Goal: Information Seeking & Learning: Find specific fact

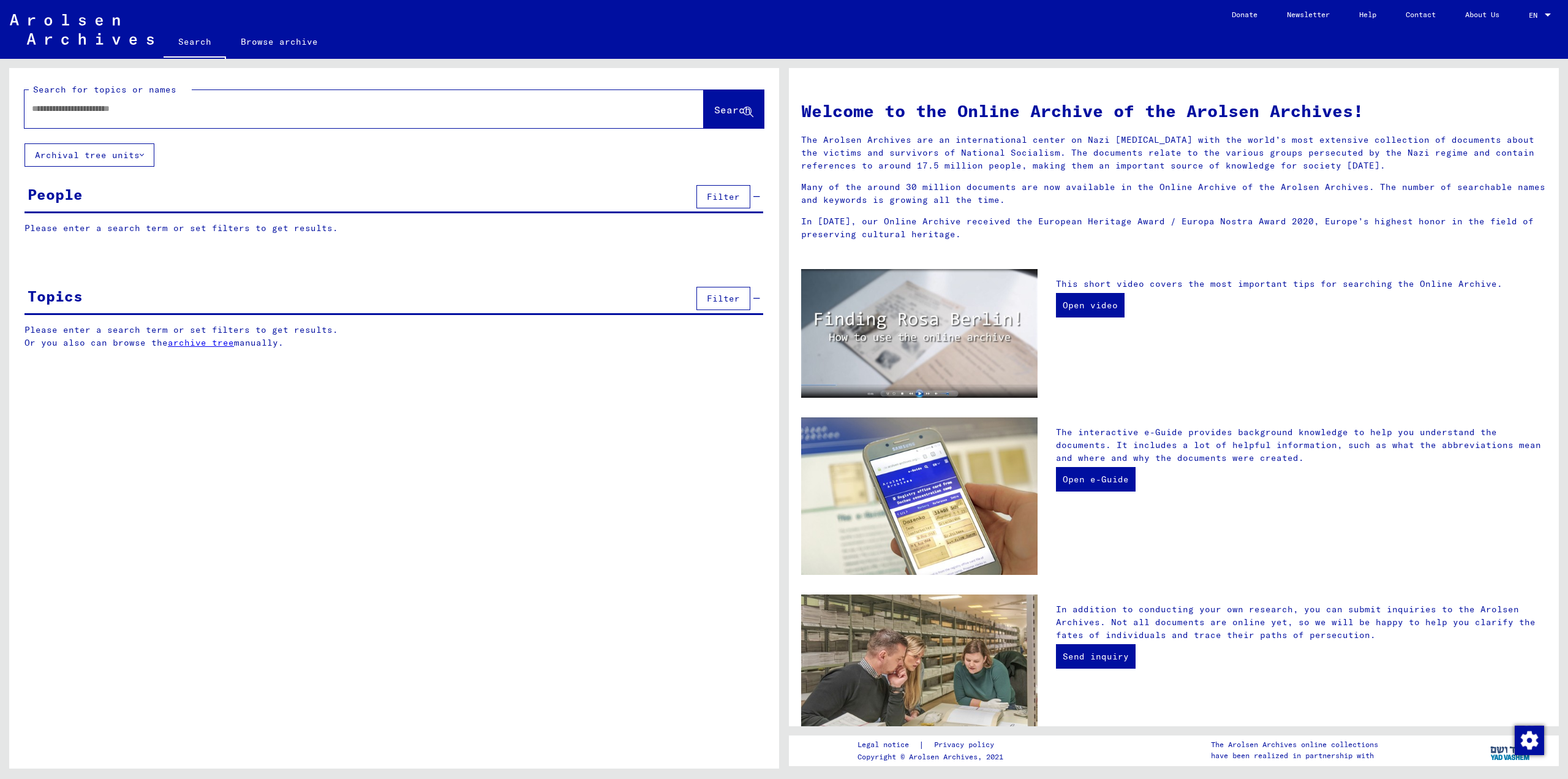
click at [283, 117] on div at bounding box center [346, 108] width 642 height 27
click at [149, 105] on input "text" at bounding box center [349, 108] width 635 height 13
type input "**********"
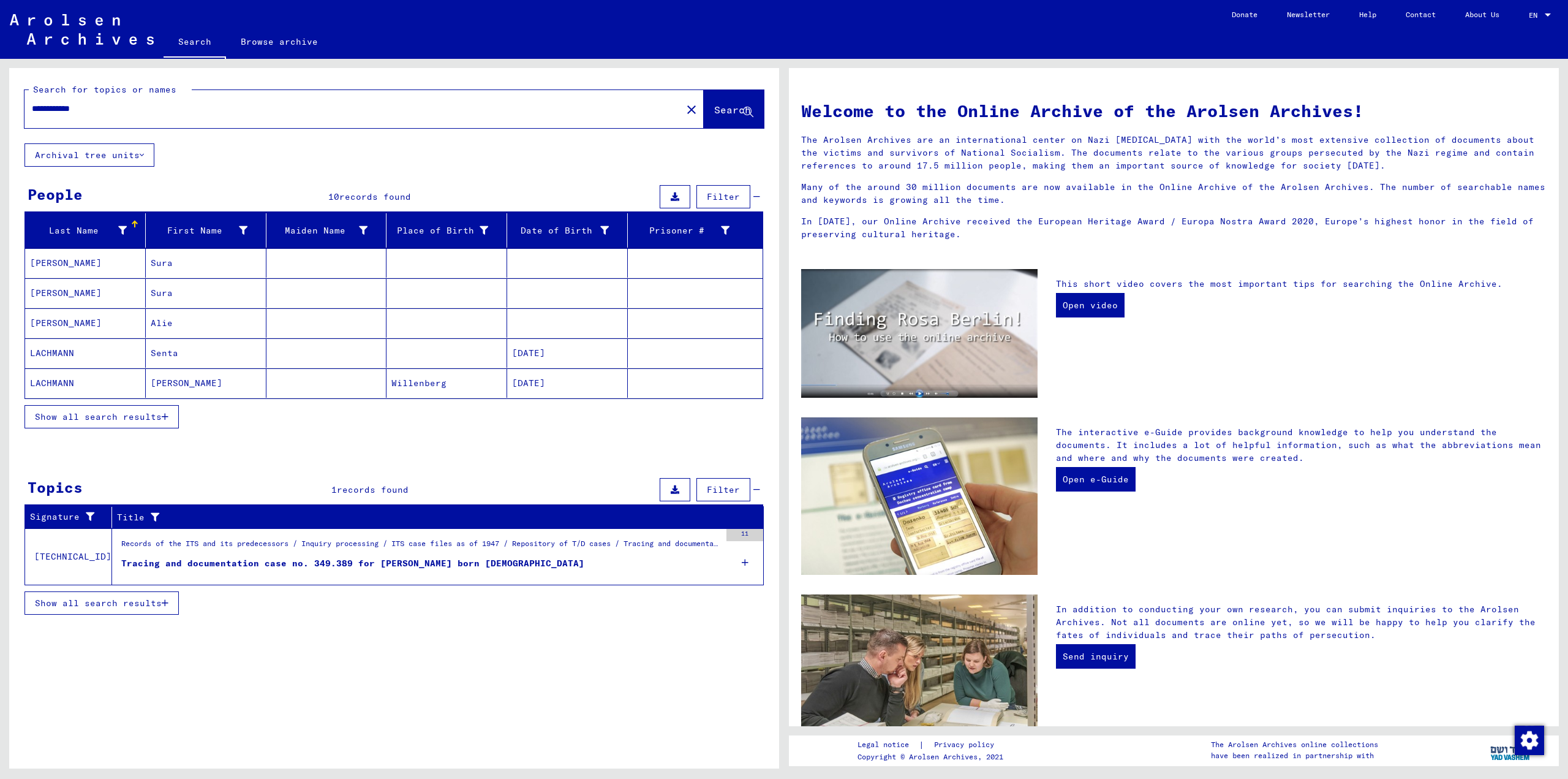
click at [162, 416] on icon "button" at bounding box center [165, 416] width 7 height 9
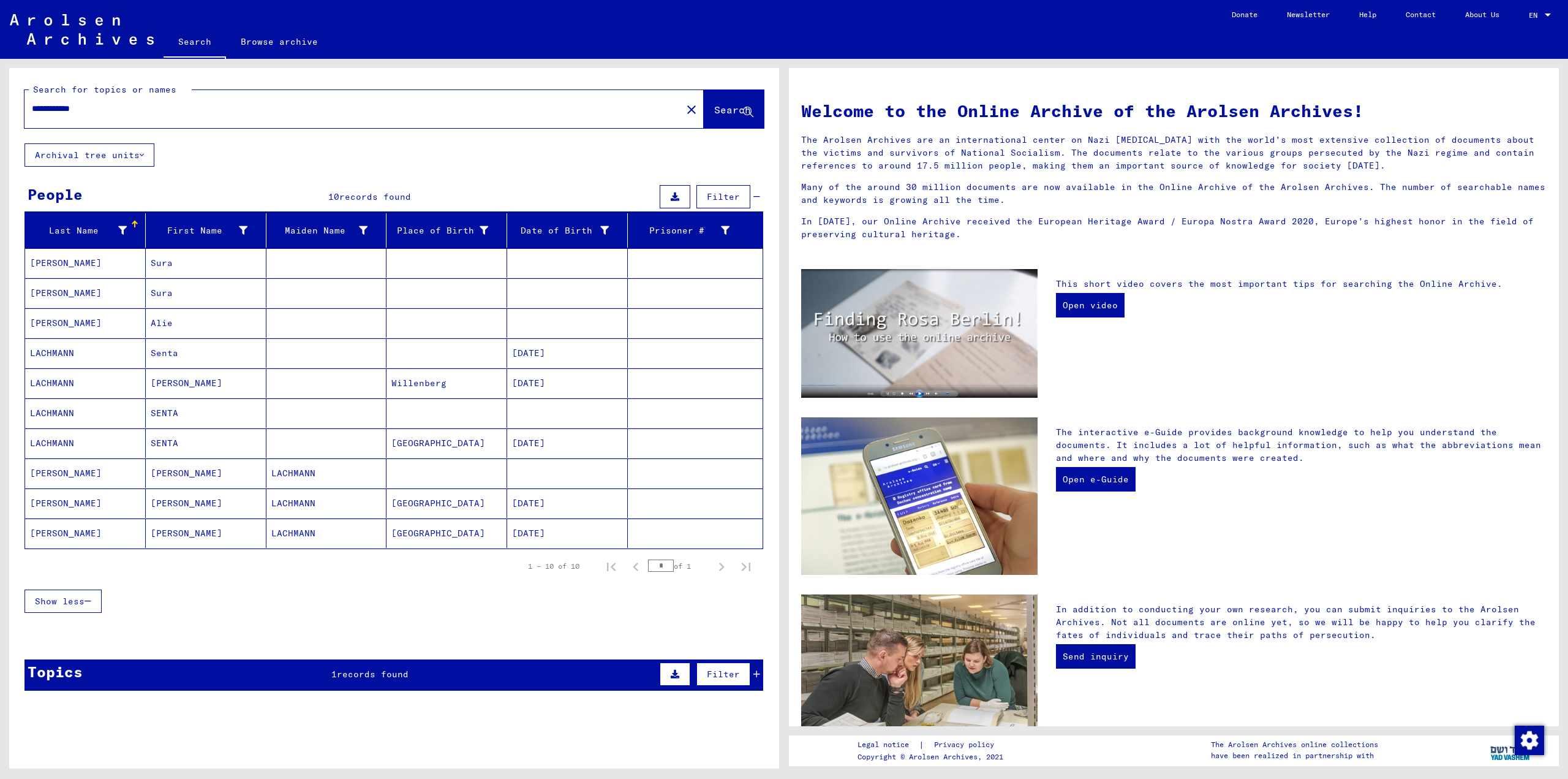
click at [233, 261] on mat-cell "Sura" at bounding box center [205, 263] width 120 height 29
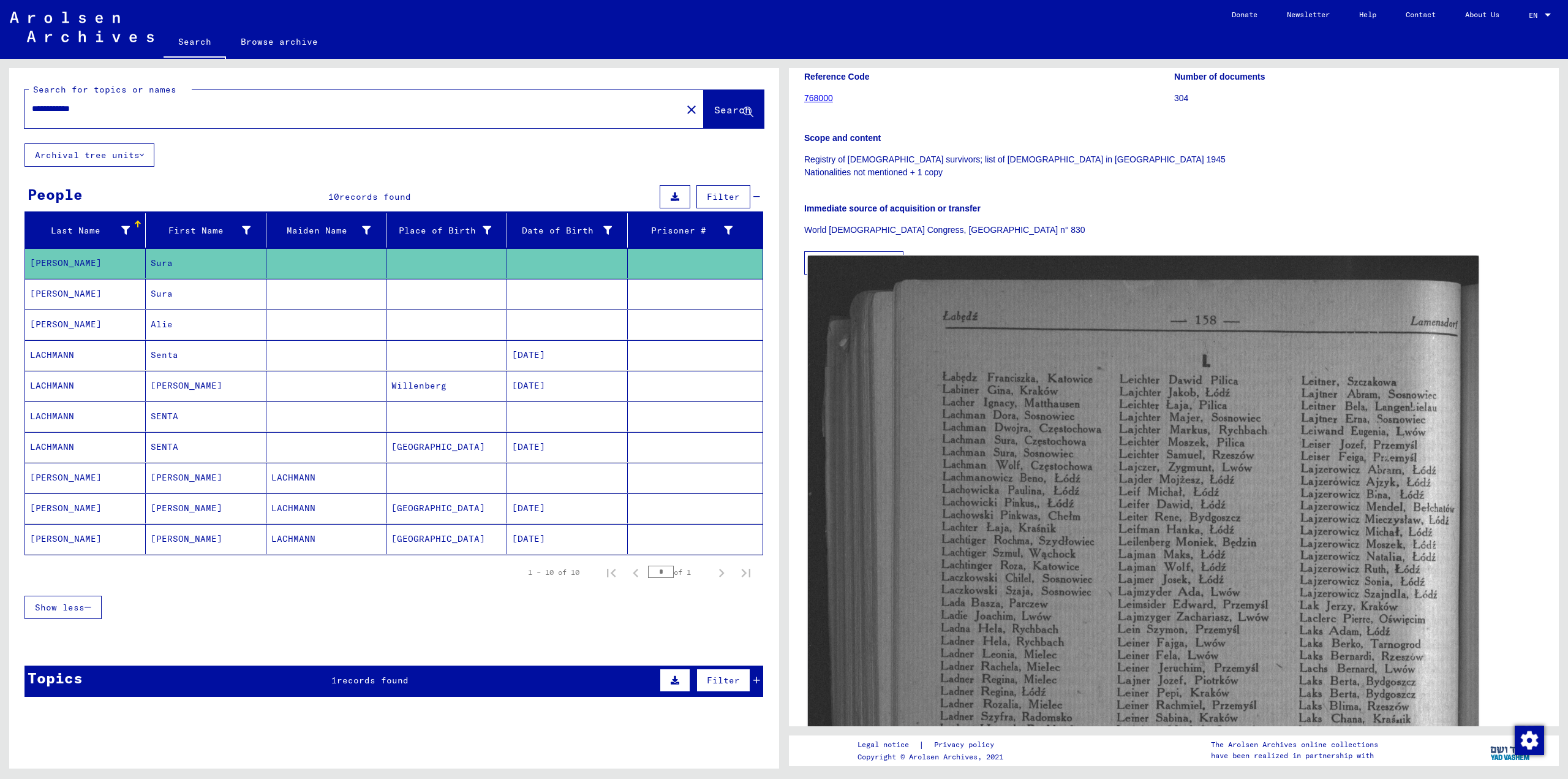
scroll to position [245, 0]
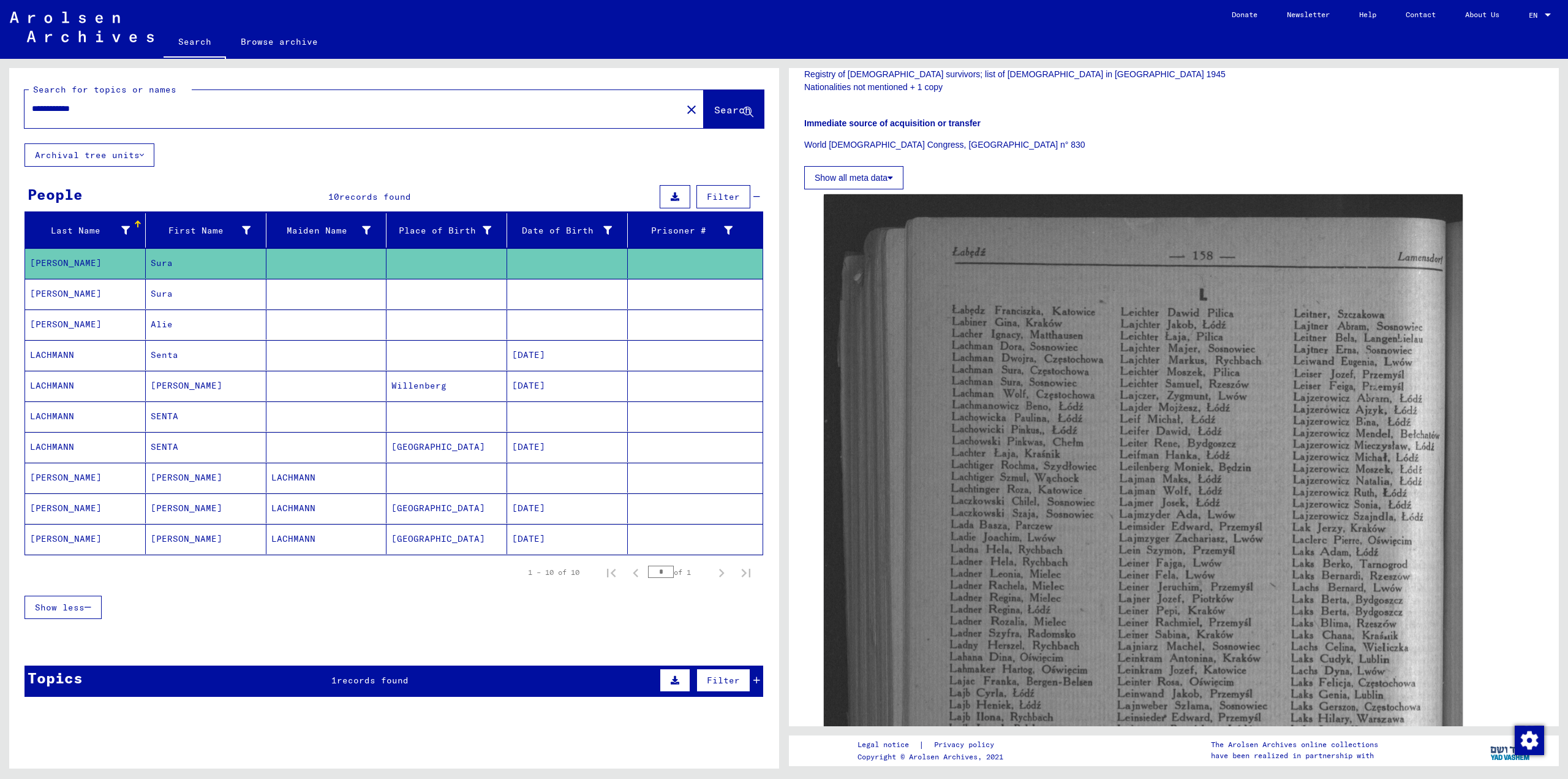
click at [168, 292] on mat-cell "Sura" at bounding box center [205, 293] width 120 height 30
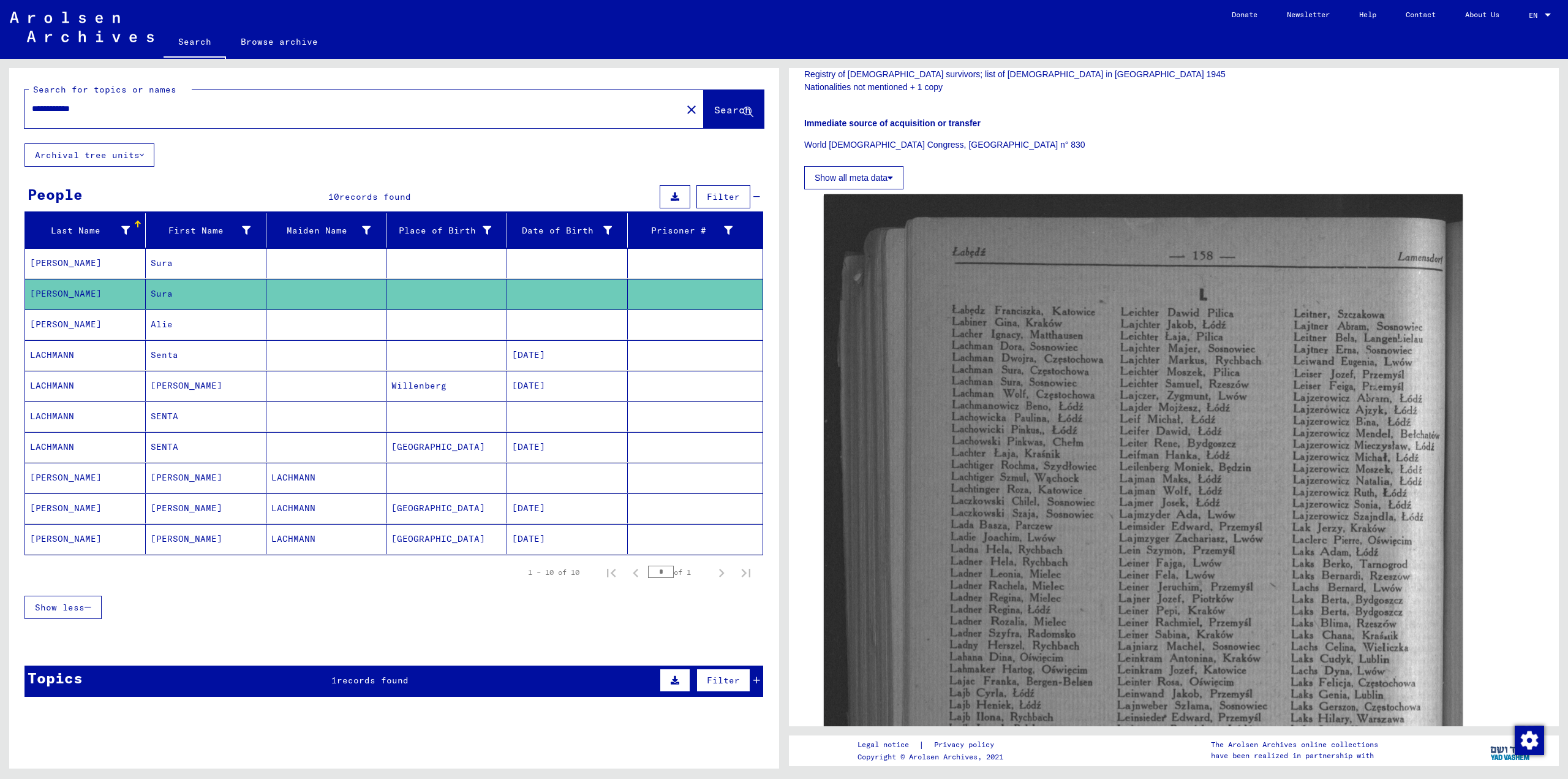
click at [168, 292] on mat-cell "Sura" at bounding box center [205, 293] width 120 height 30
click at [189, 338] on mat-cell "Alie" at bounding box center [205, 324] width 120 height 30
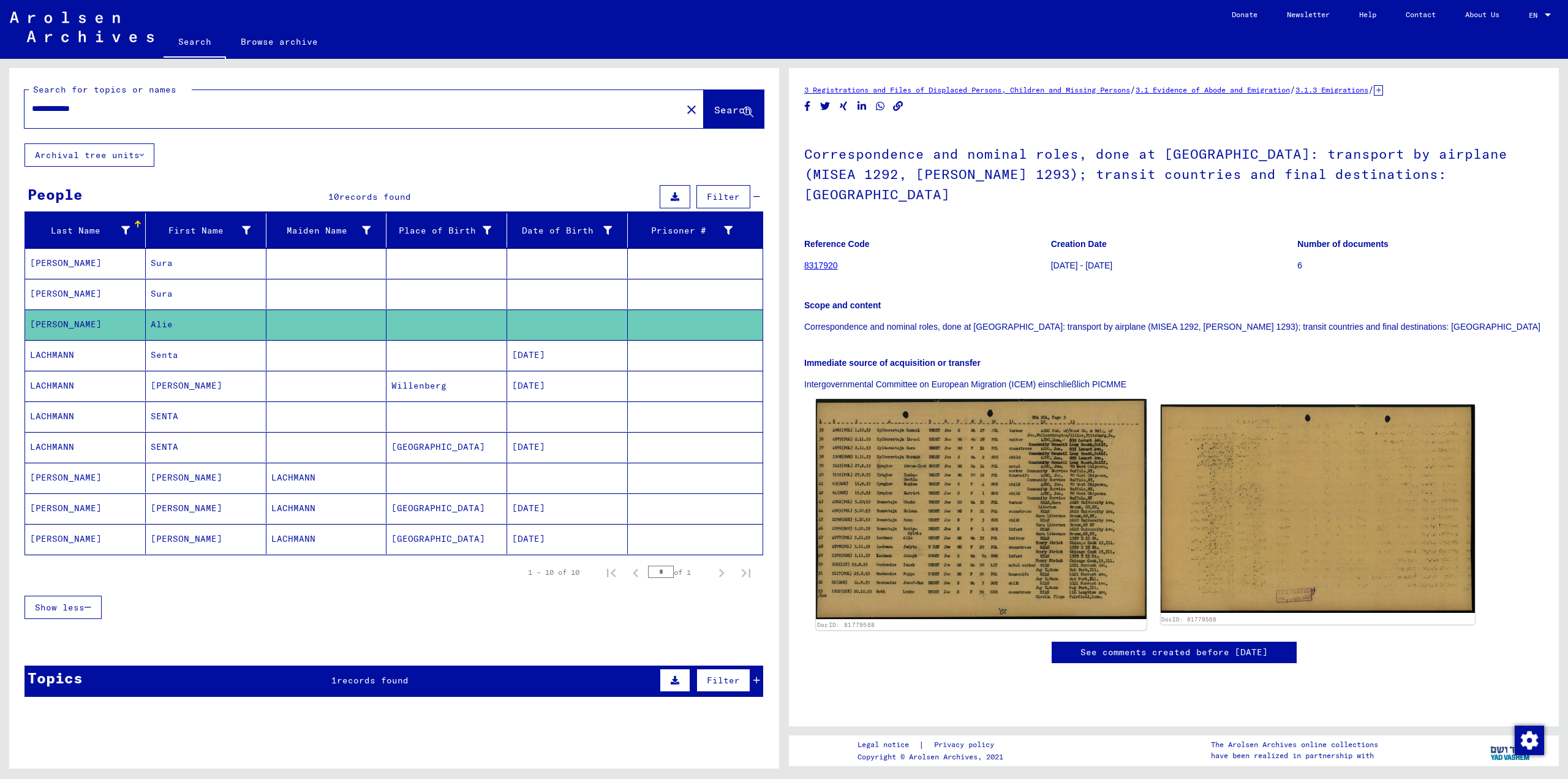
click at [990, 504] on img at bounding box center [981, 509] width 330 height 220
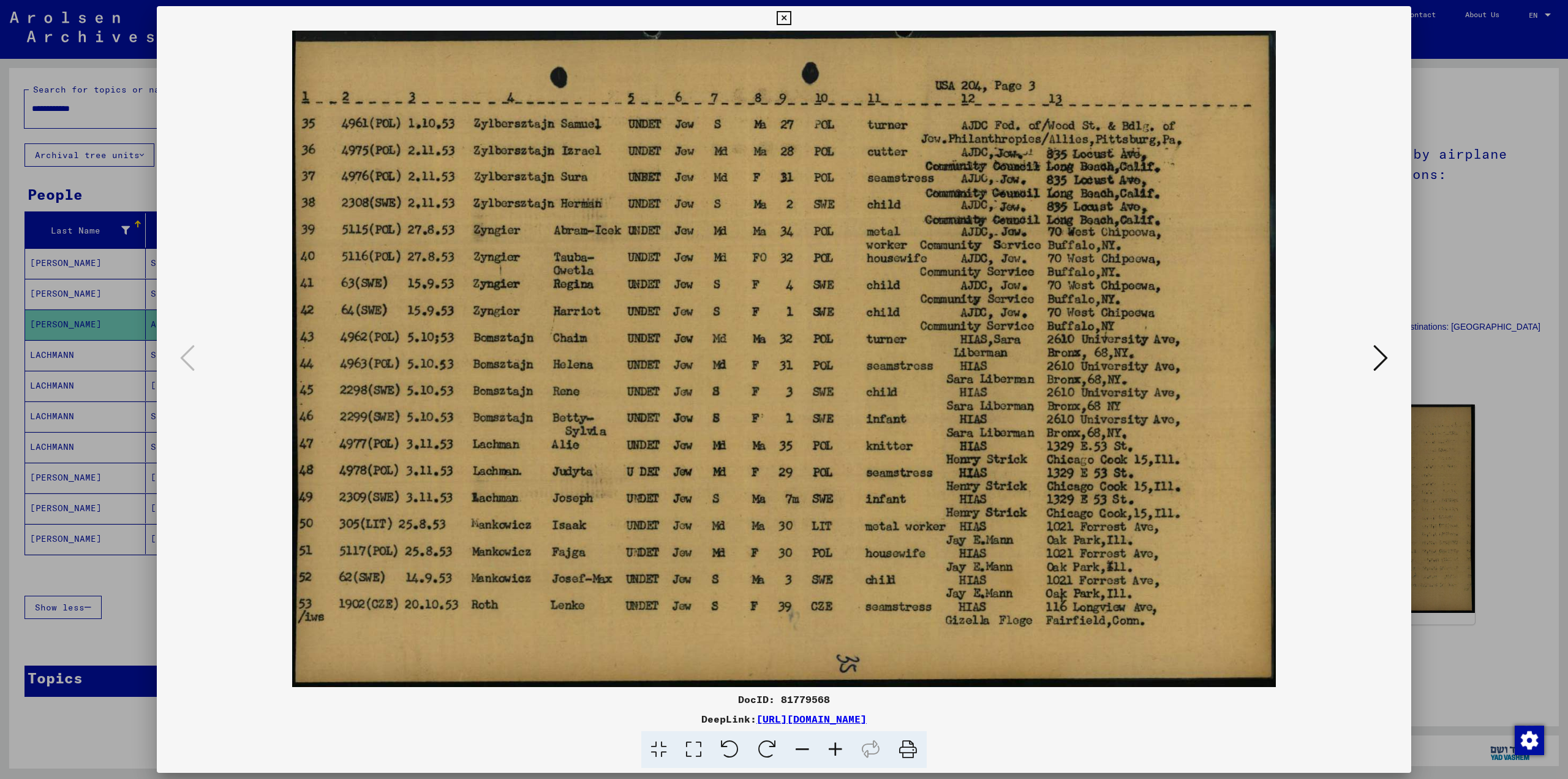
click at [1478, 398] on div at bounding box center [784, 389] width 1568 height 779
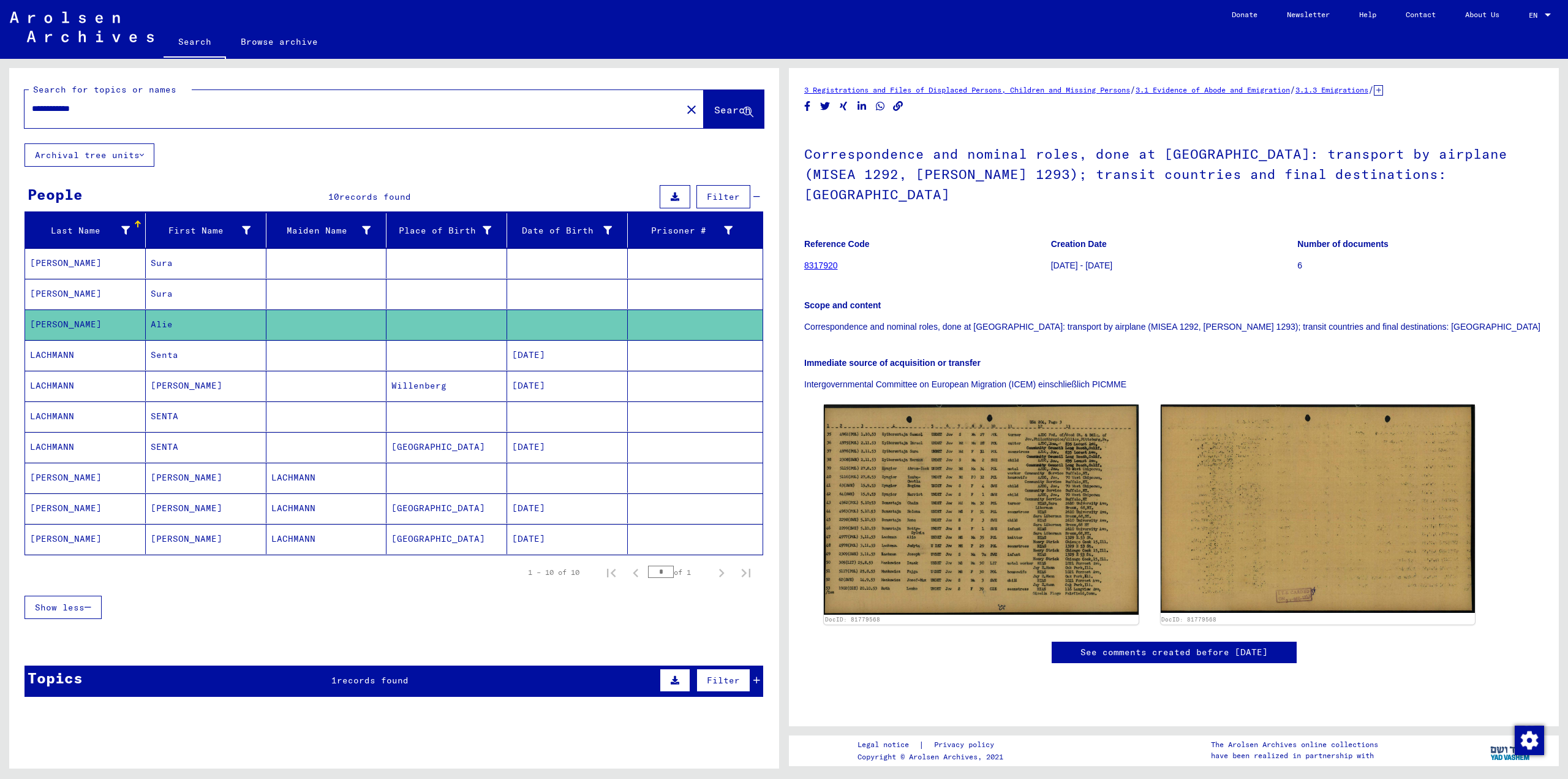
click at [242, 330] on mat-cell "Alie" at bounding box center [205, 324] width 120 height 30
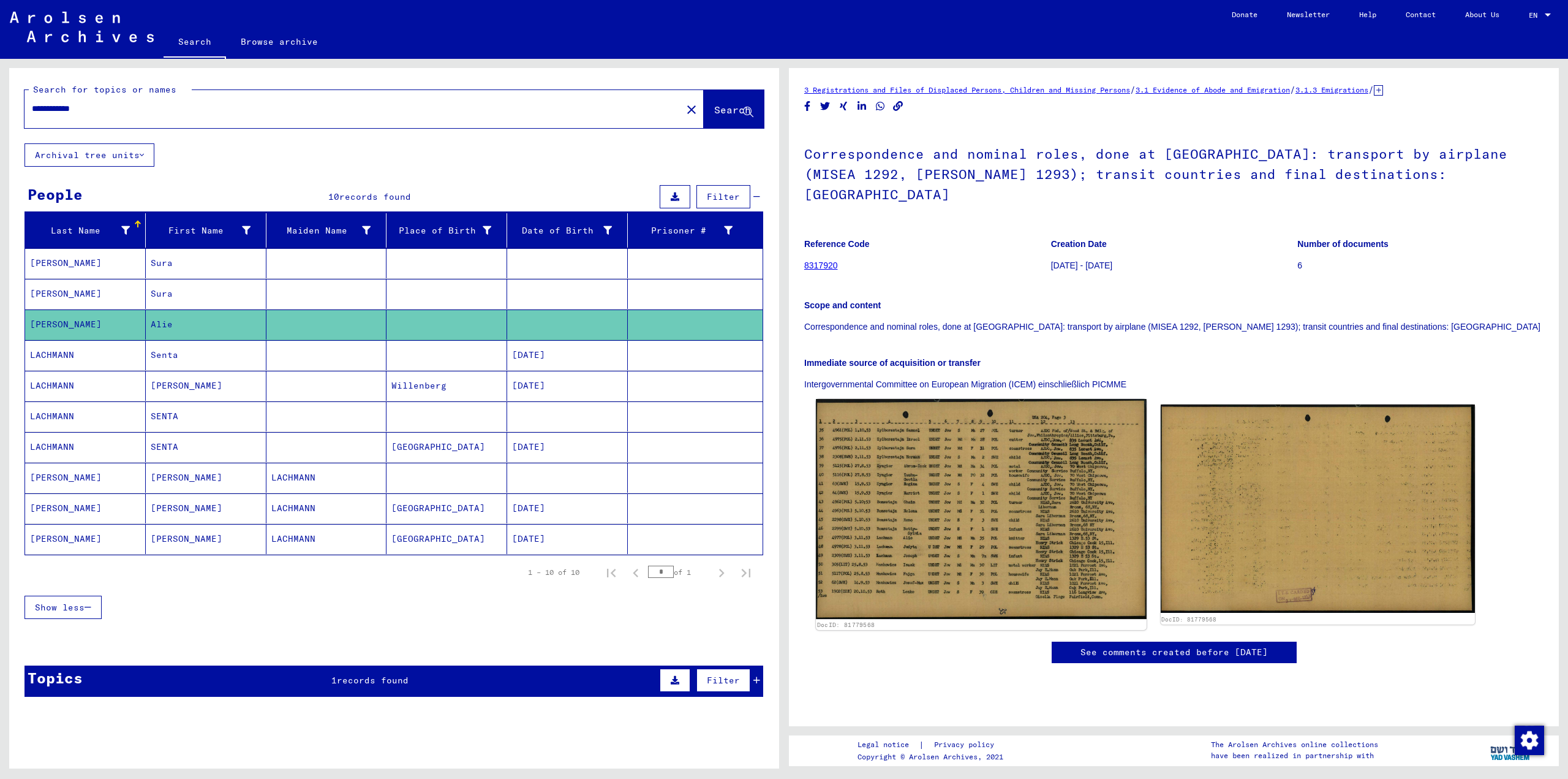
click at [1002, 433] on img at bounding box center [981, 509] width 330 height 220
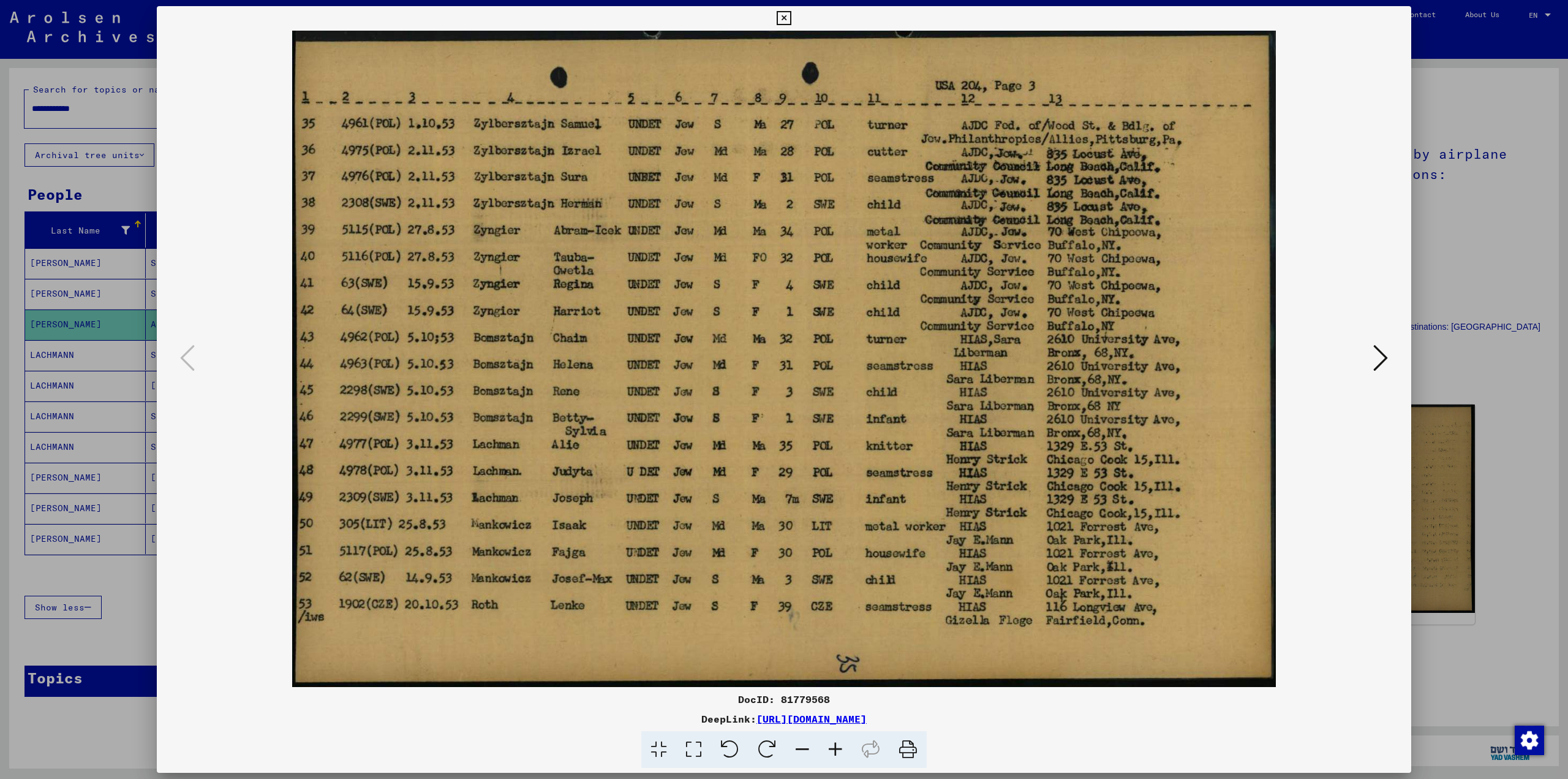
click at [1476, 353] on div at bounding box center [784, 389] width 1568 height 779
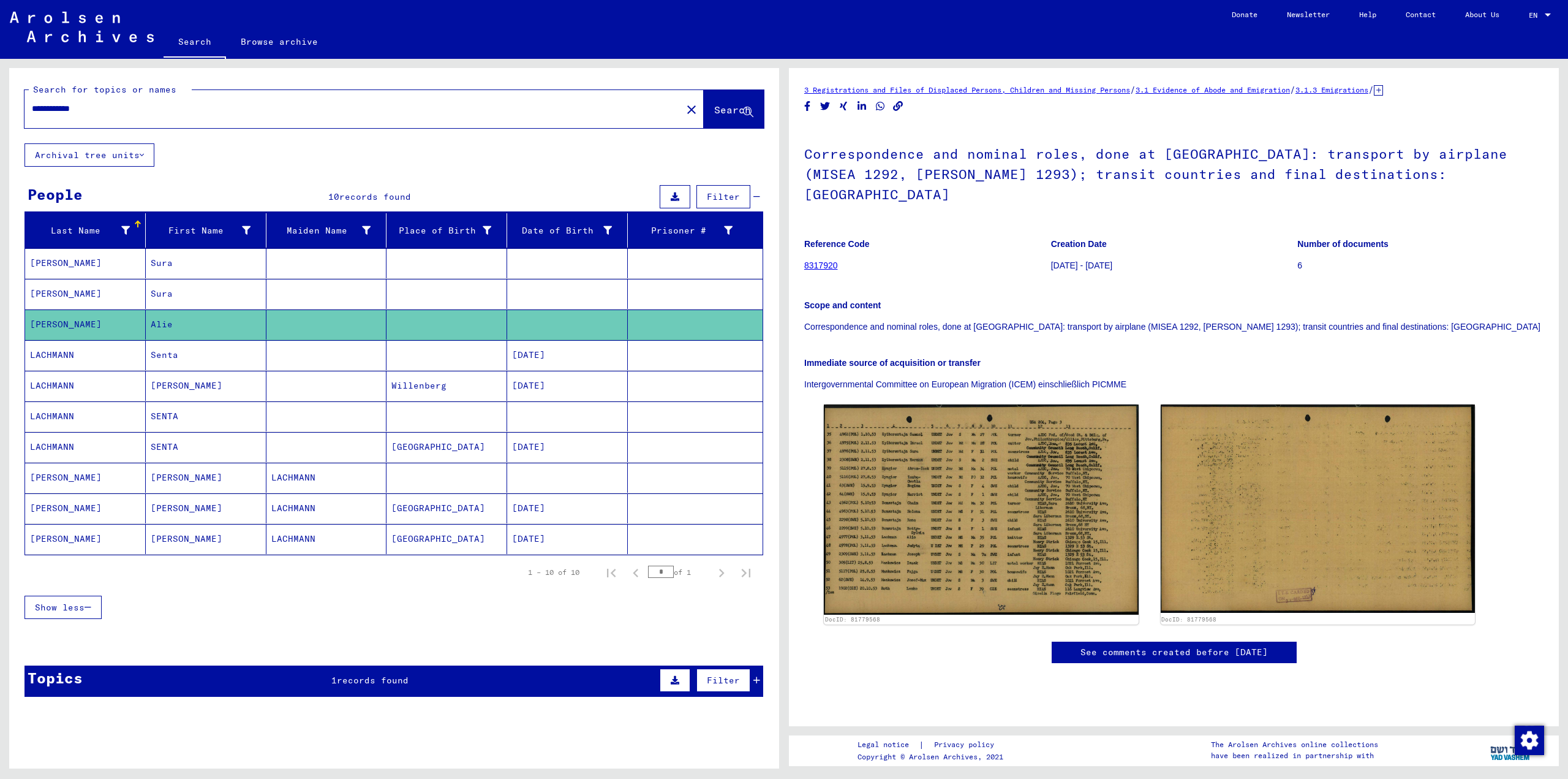
click at [322, 355] on mat-cell at bounding box center [327, 355] width 120 height 30
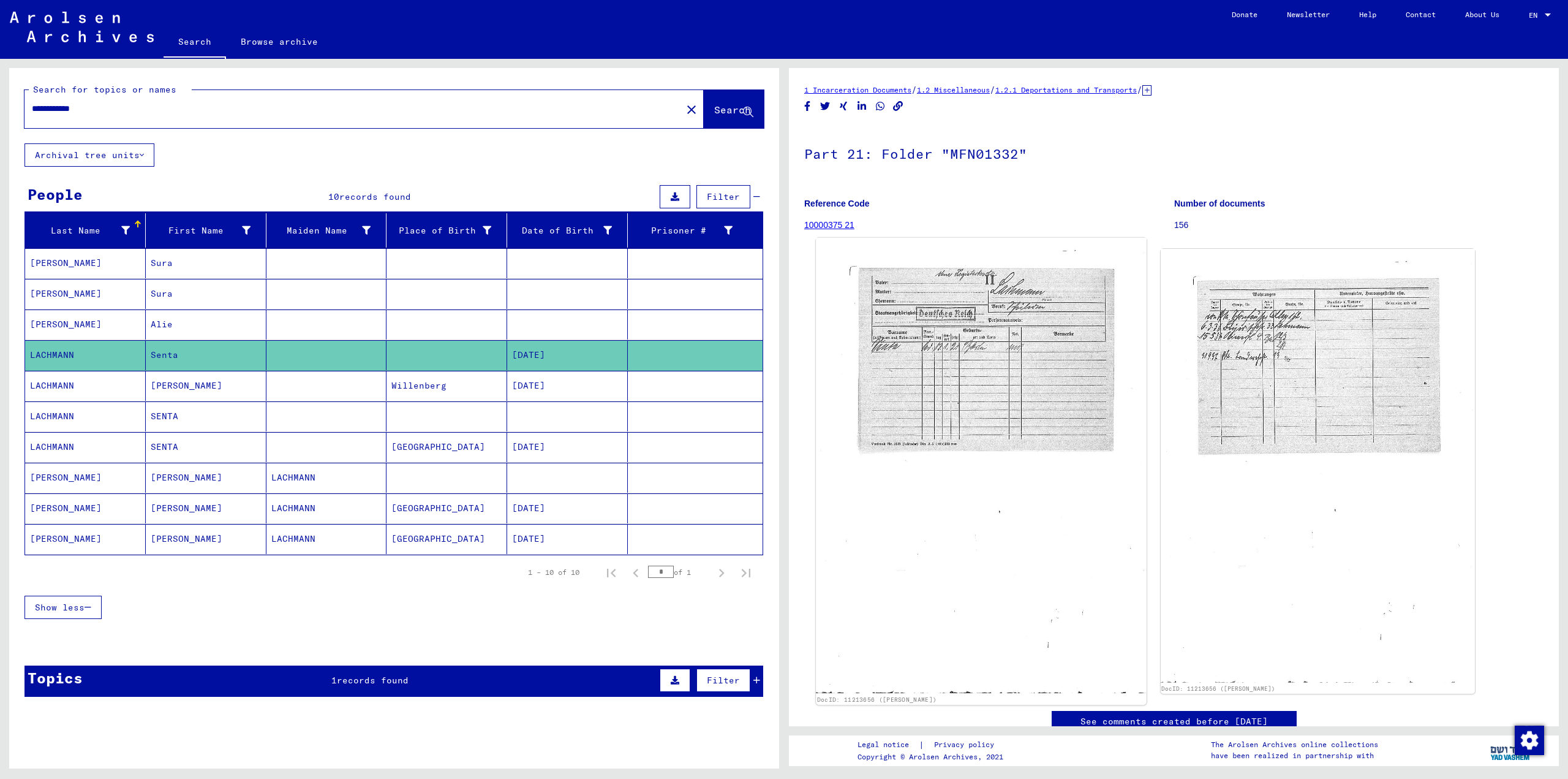
click at [1047, 373] on img at bounding box center [981, 466] width 330 height 456
click at [537, 685] on div "Topics 1 records found Filter" at bounding box center [394, 681] width 739 height 31
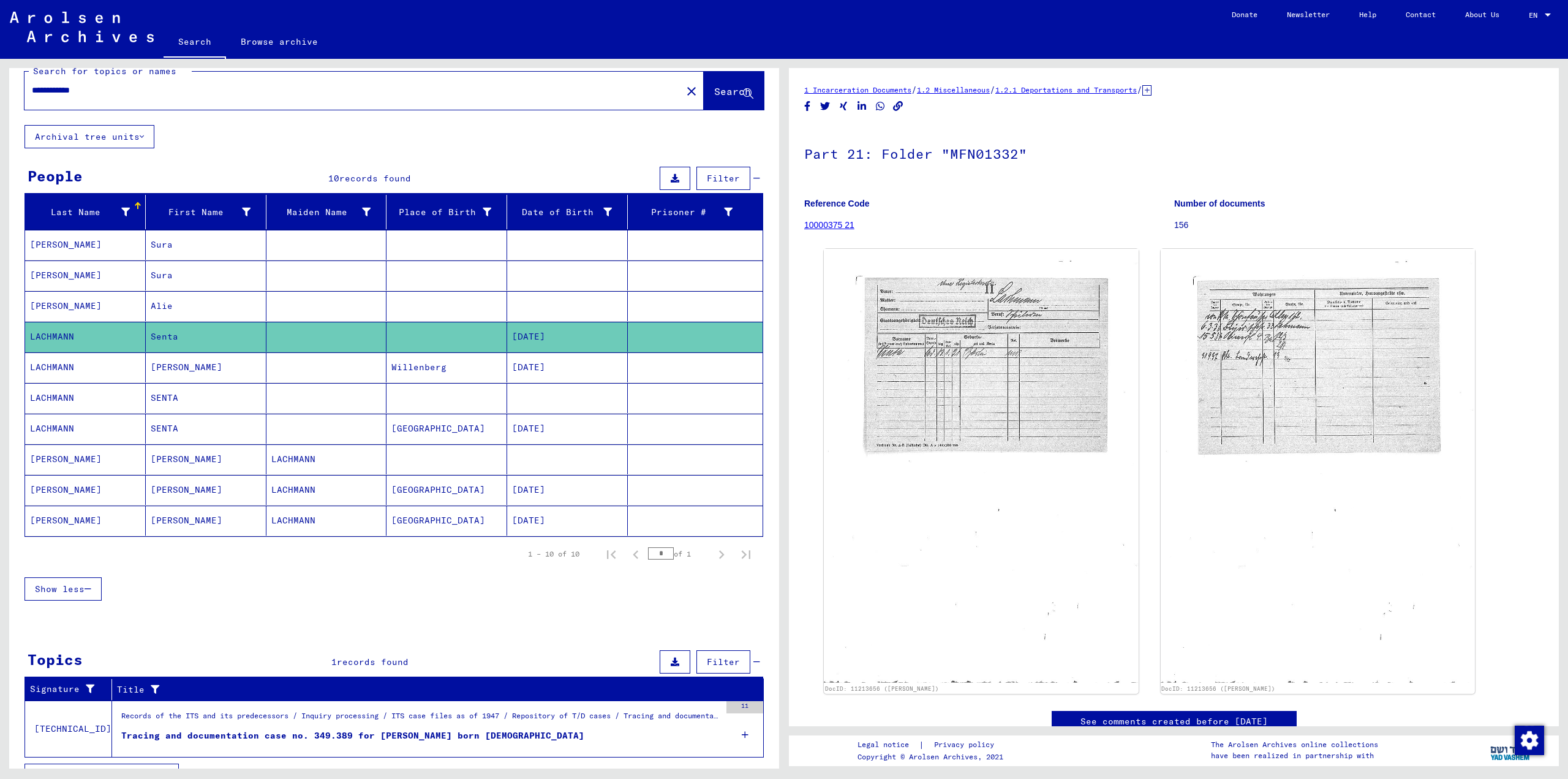
scroll to position [43, 0]
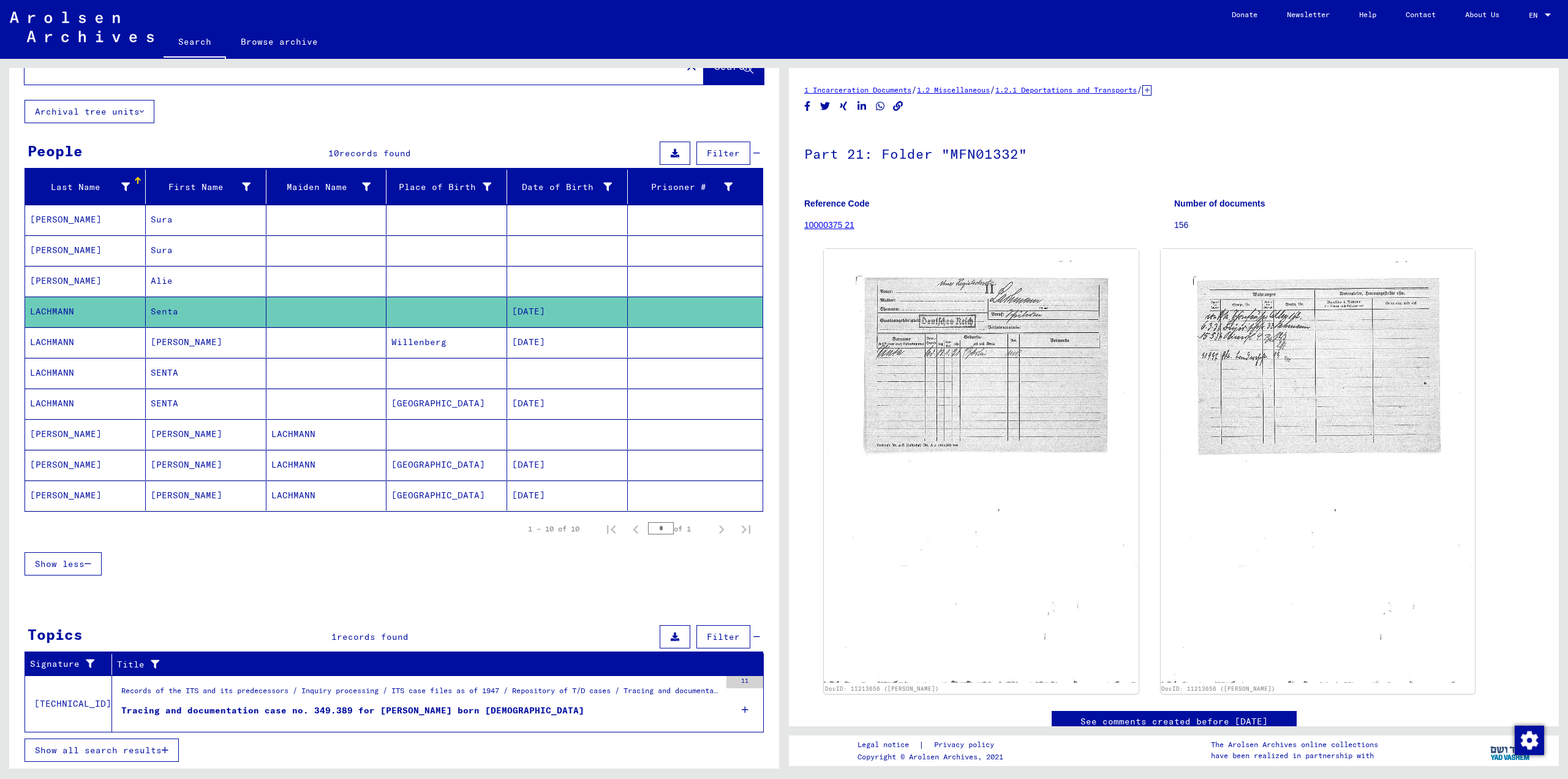
click at [483, 716] on div "Tracing and documentation case no. 349.389 for [PERSON_NAME] born [DEMOGRAPHIC_…" at bounding box center [352, 710] width 463 height 13
